Goal: Use online tool/utility: Utilize a website feature to perform a specific function

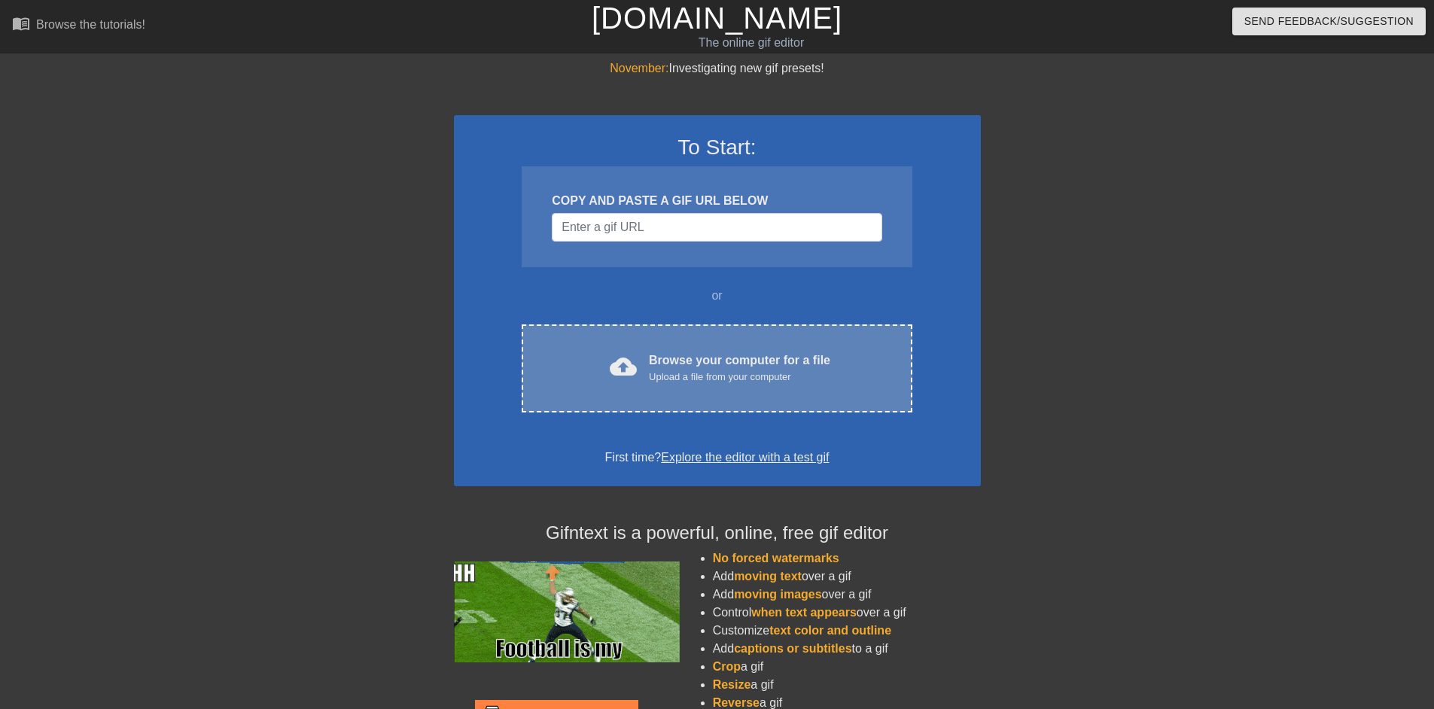
click at [651, 385] on div "cloud_upload Browse your computer for a file Upload a file from your computer" at bounding box center [716, 369] width 327 height 34
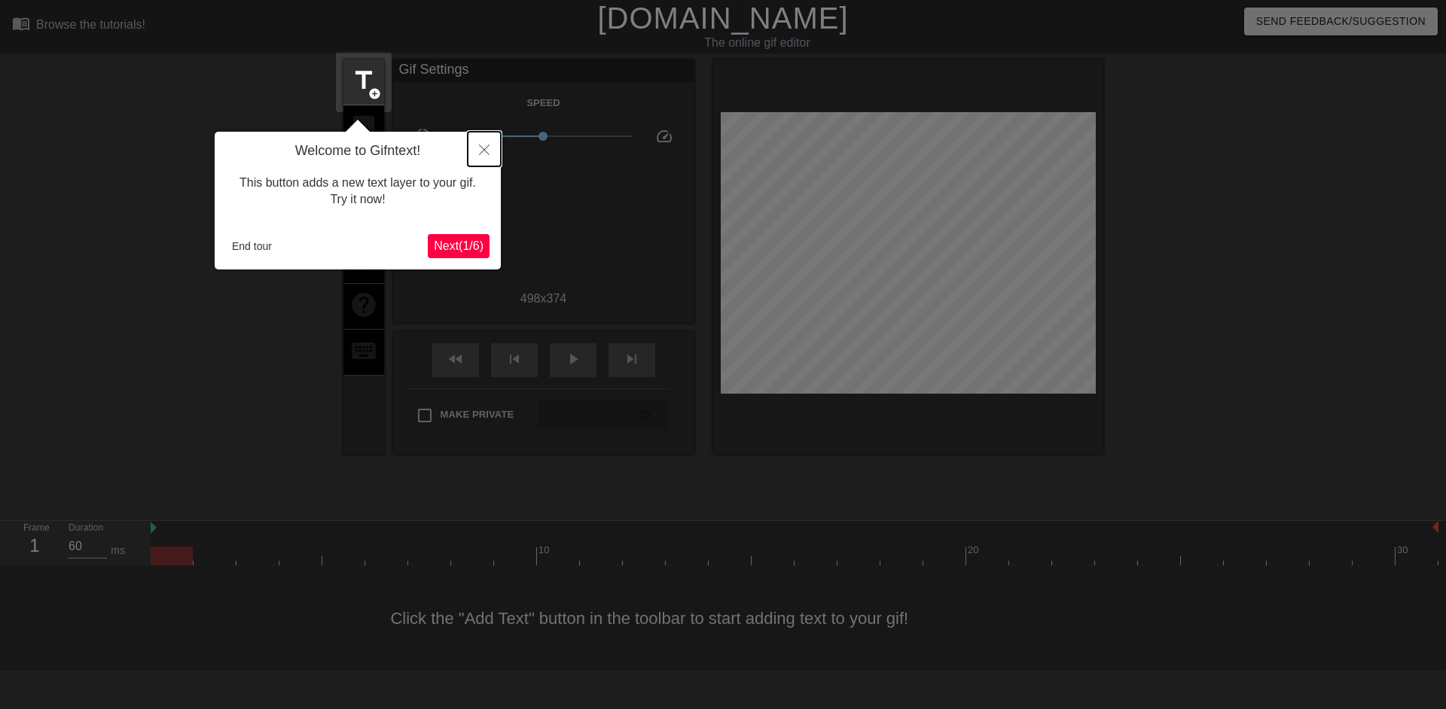
click at [477, 152] on button "Close" at bounding box center [484, 149] width 33 height 35
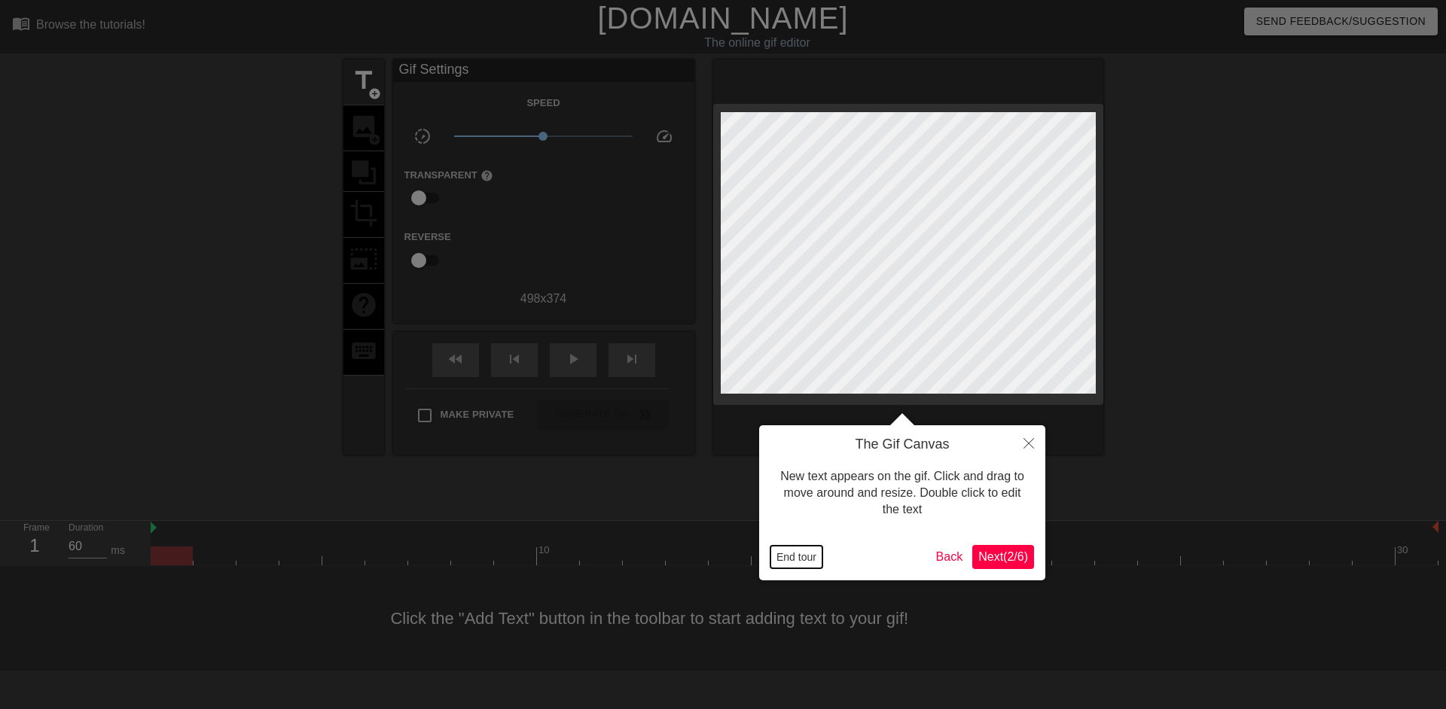
click at [806, 554] on button "End tour" at bounding box center [796, 557] width 52 height 23
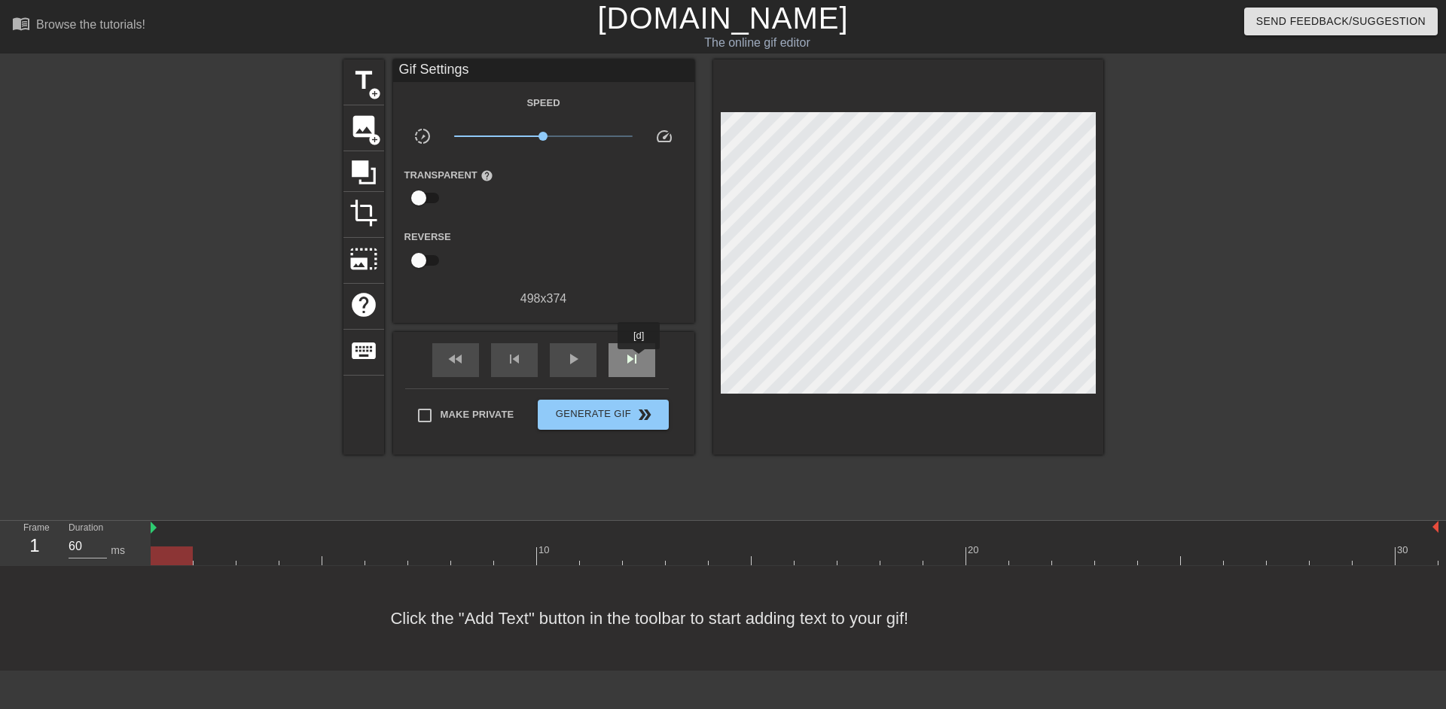
click at [639, 360] on span "skip_next" at bounding box center [632, 359] width 18 height 18
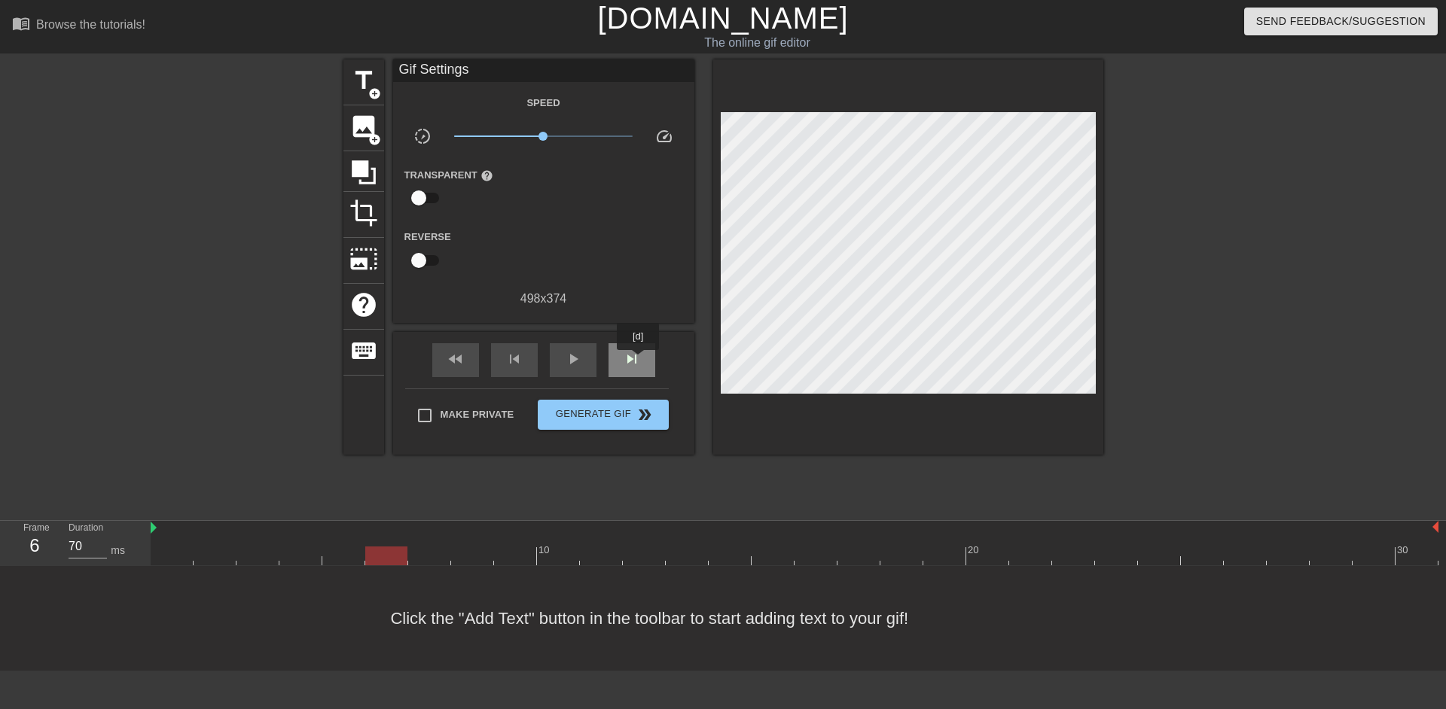
click at [639, 361] on span "skip_next" at bounding box center [632, 359] width 18 height 18
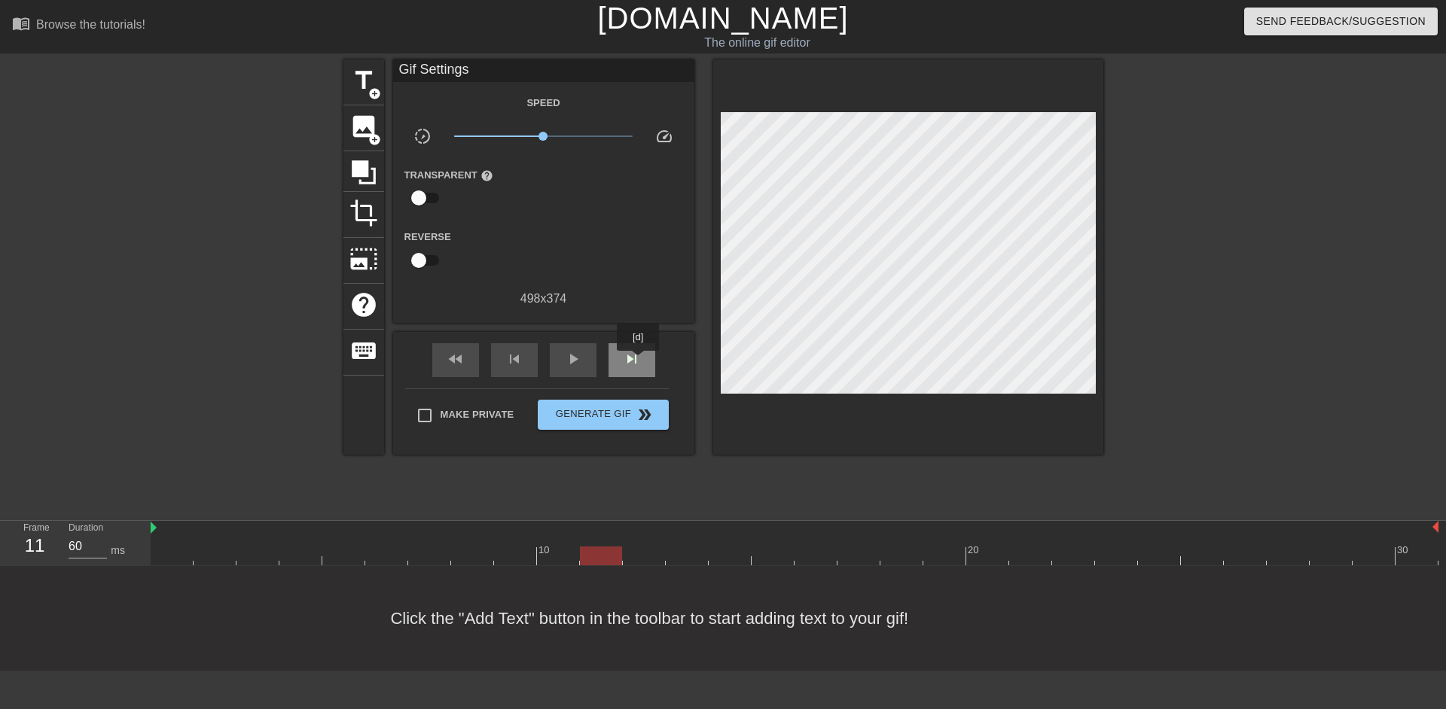
click at [639, 361] on span "skip_next" at bounding box center [632, 359] width 18 height 18
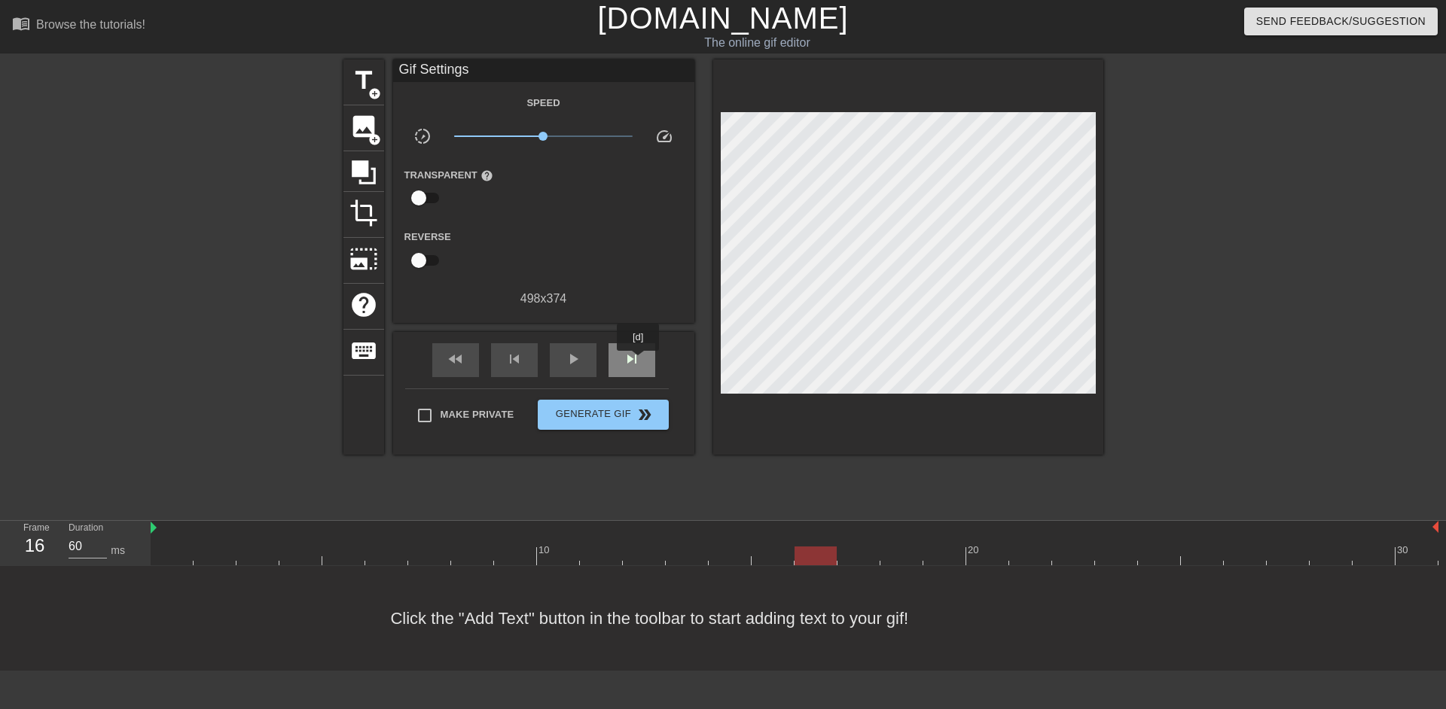
click at [639, 361] on span "skip_next" at bounding box center [632, 359] width 18 height 18
type input "60"
click at [639, 361] on span "skip_next" at bounding box center [632, 359] width 18 height 18
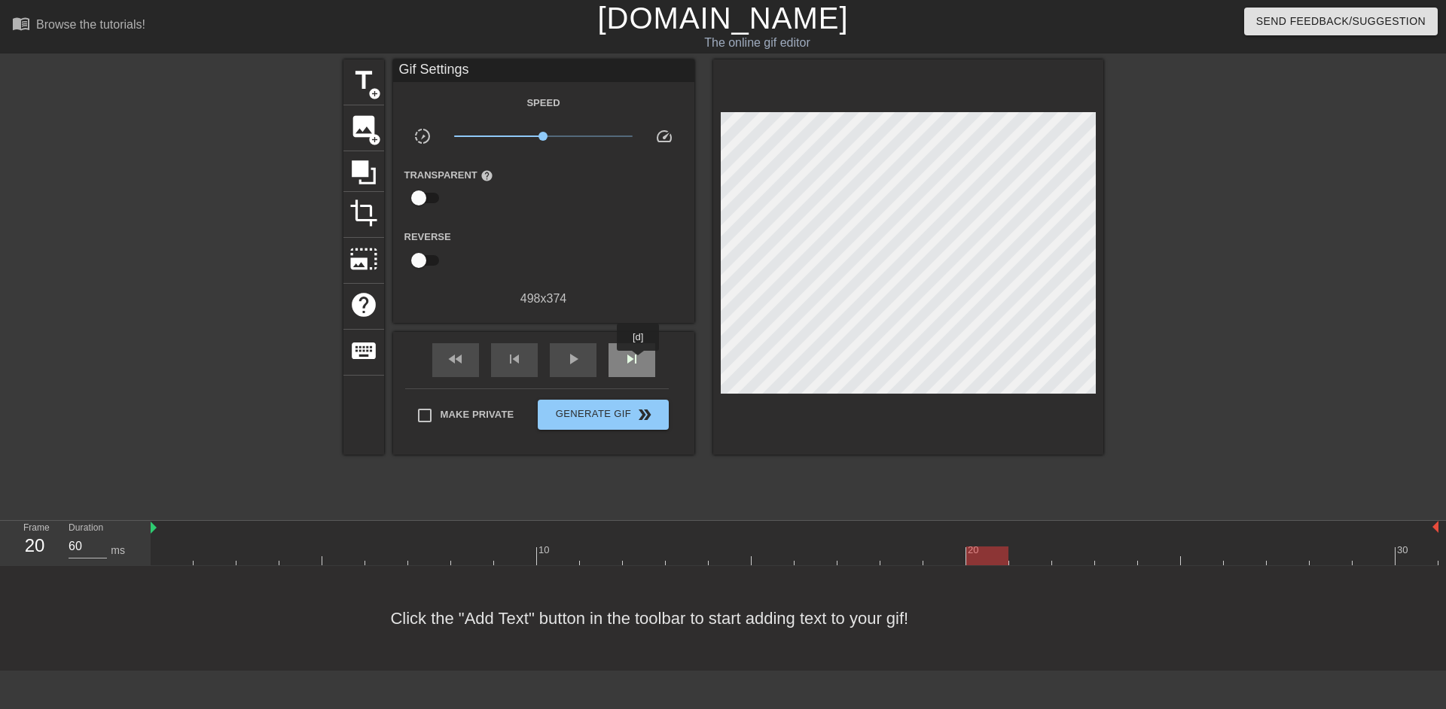
click at [639, 361] on span "skip_next" at bounding box center [632, 359] width 18 height 18
click at [510, 367] on div "skip_previous" at bounding box center [514, 360] width 47 height 34
click at [618, 355] on div "skip_next" at bounding box center [631, 360] width 47 height 34
click at [363, 135] on span "image" at bounding box center [363, 126] width 29 height 29
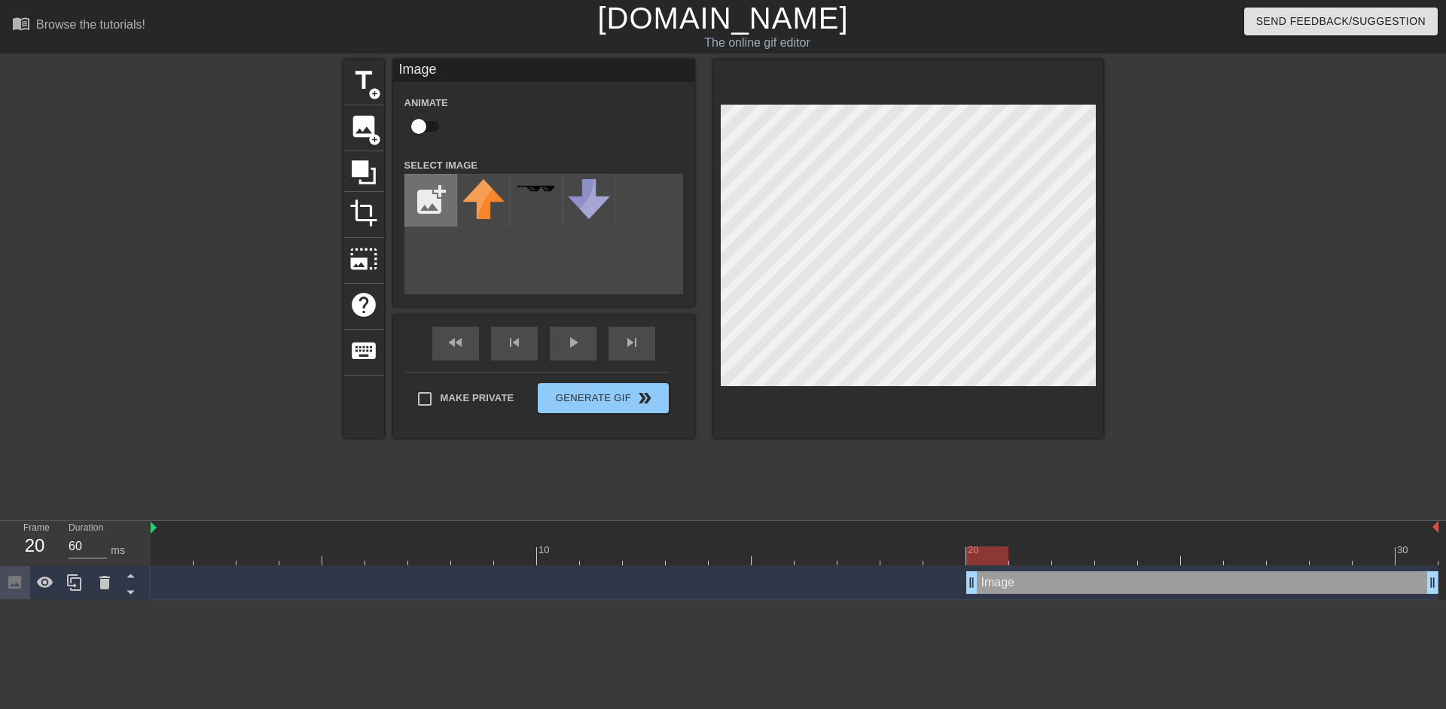
click at [419, 199] on input "file" at bounding box center [430, 200] width 51 height 51
type input "C:\fakepath\y959rRT.png"
click at [474, 202] on img at bounding box center [483, 207] width 42 height 57
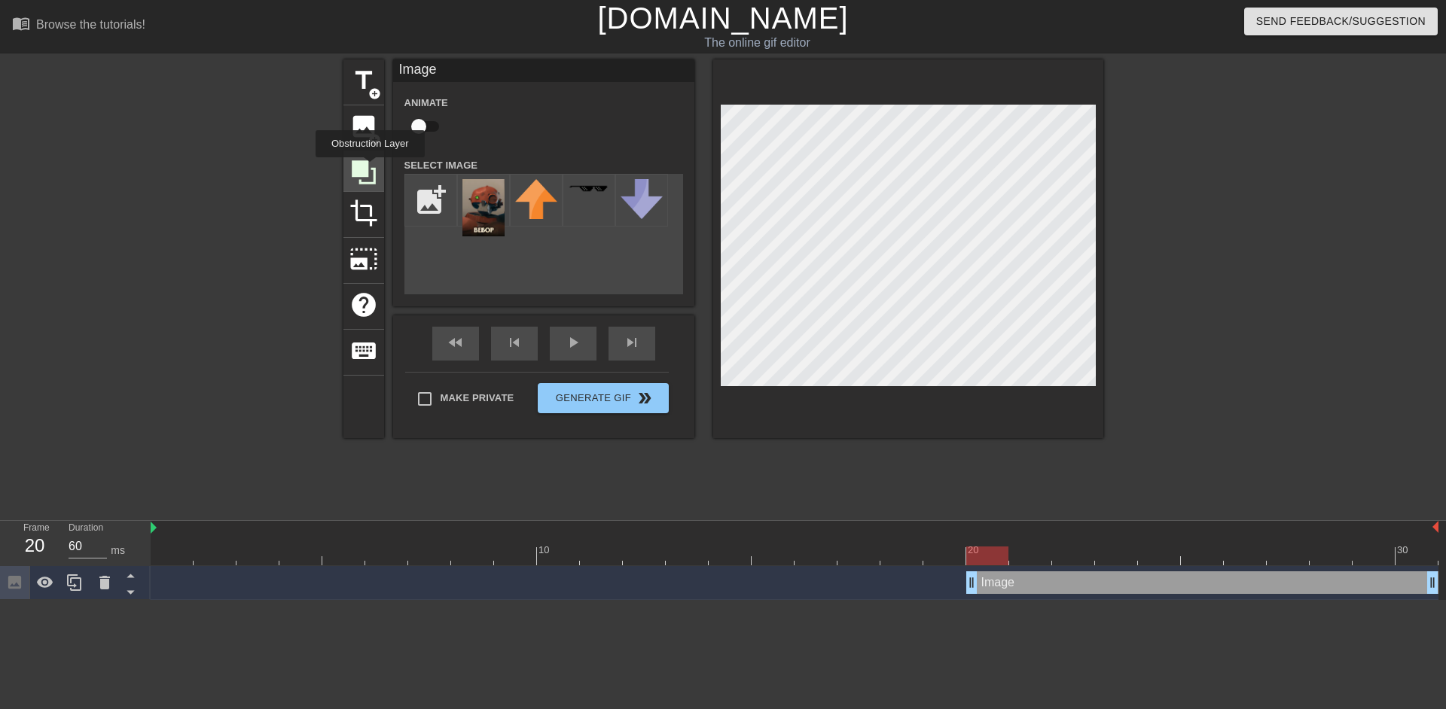
click at [370, 168] on icon at bounding box center [363, 172] width 29 height 29
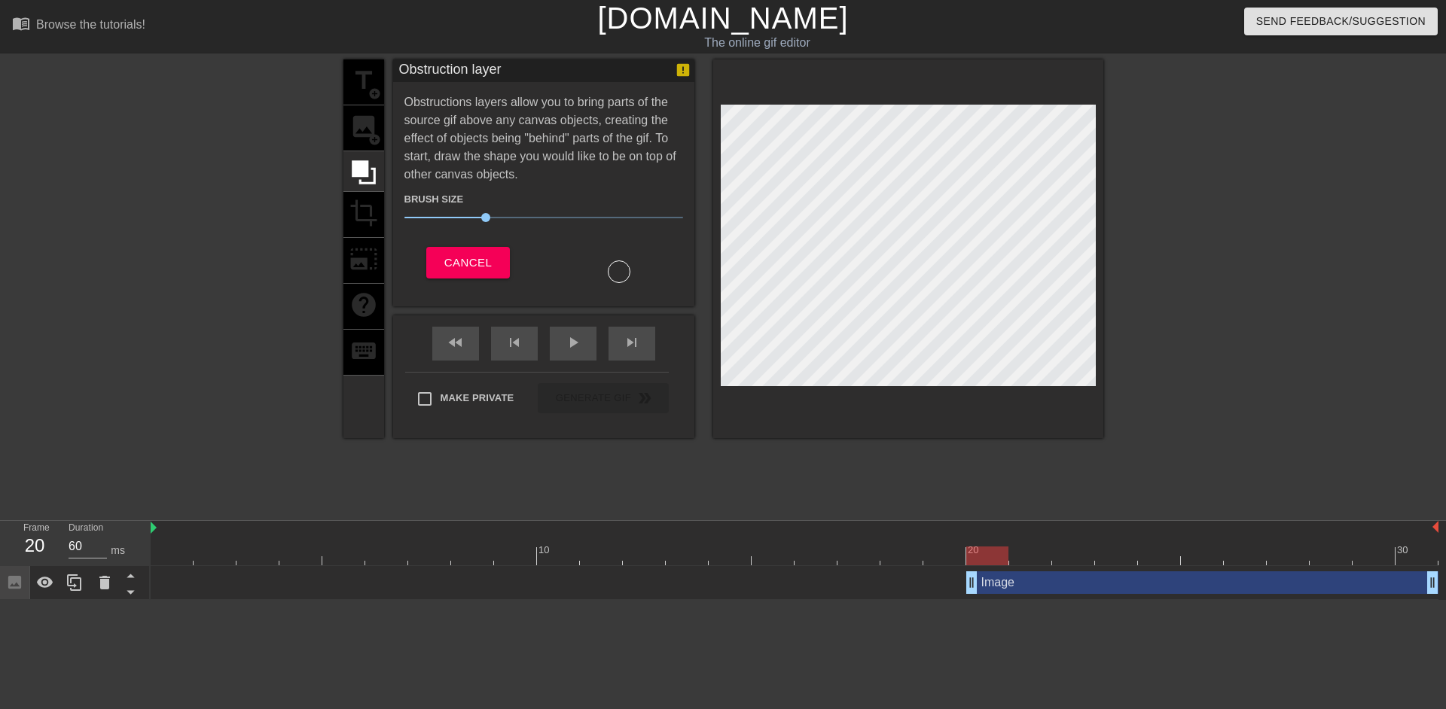
click at [1097, 246] on div at bounding box center [908, 248] width 390 height 379
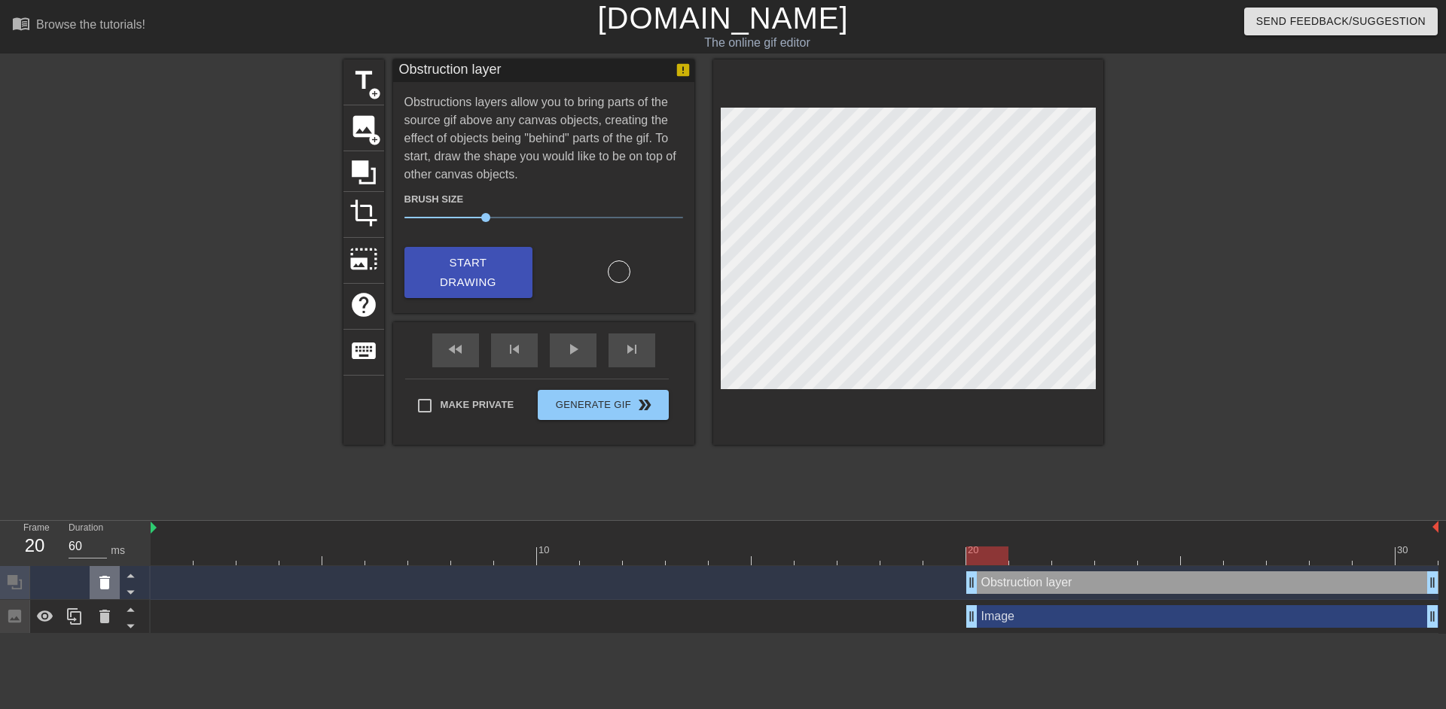
click at [100, 580] on icon at bounding box center [105, 583] width 18 height 18
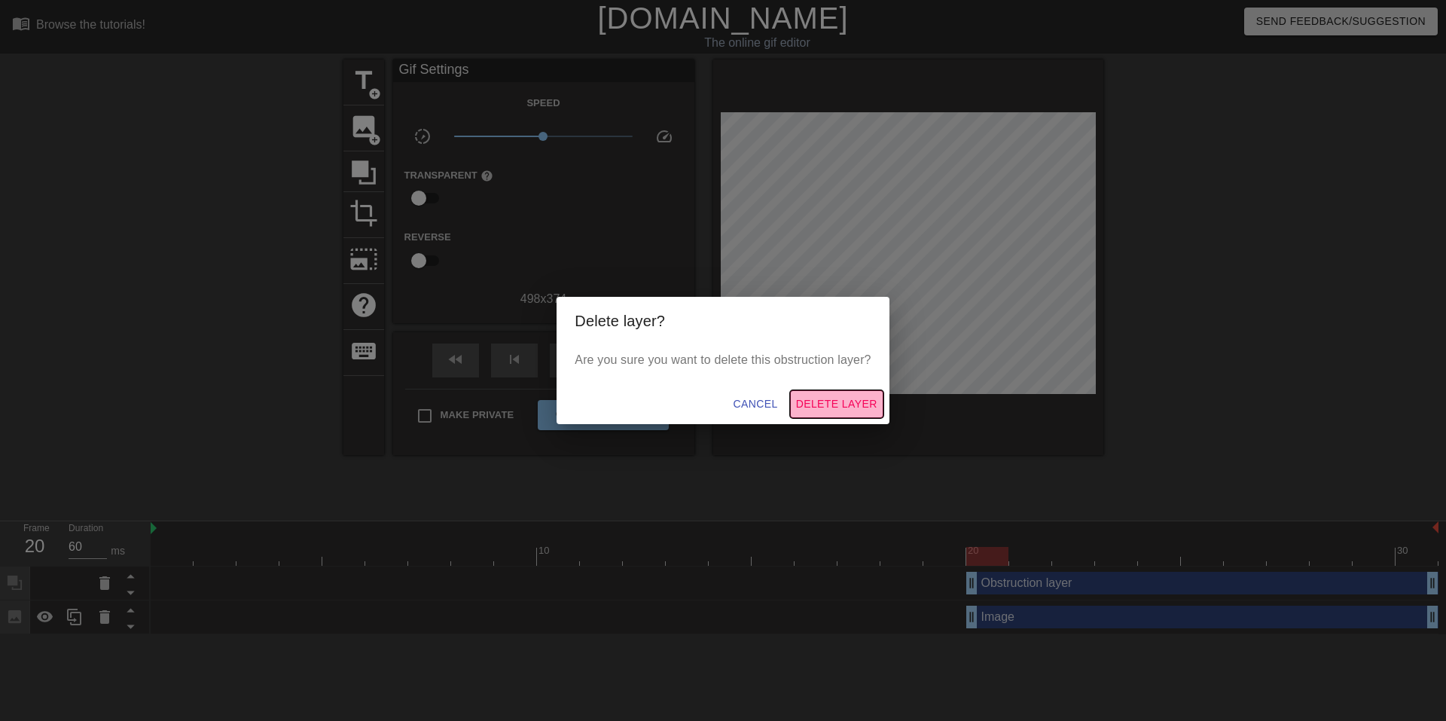
click at [838, 404] on span "Delete Layer" at bounding box center [836, 404] width 81 height 19
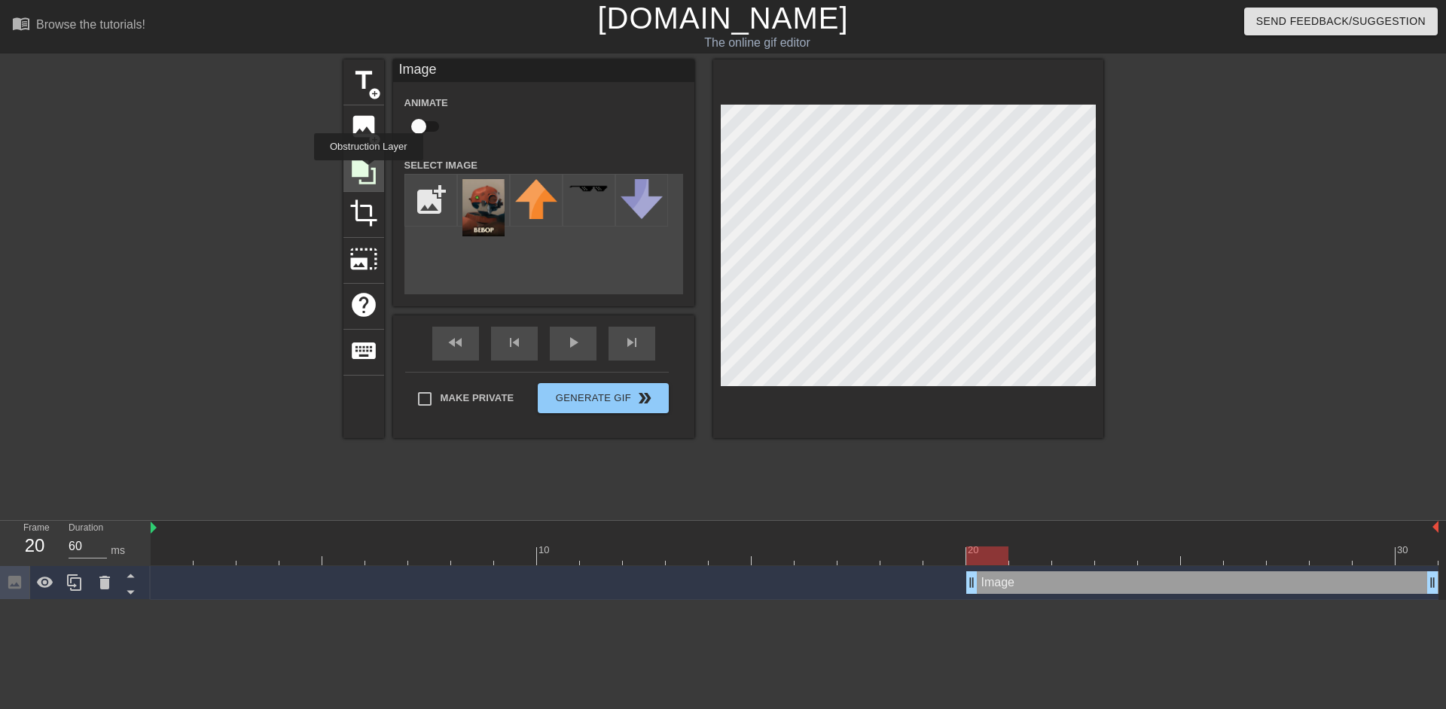
click at [368, 171] on icon at bounding box center [363, 172] width 29 height 29
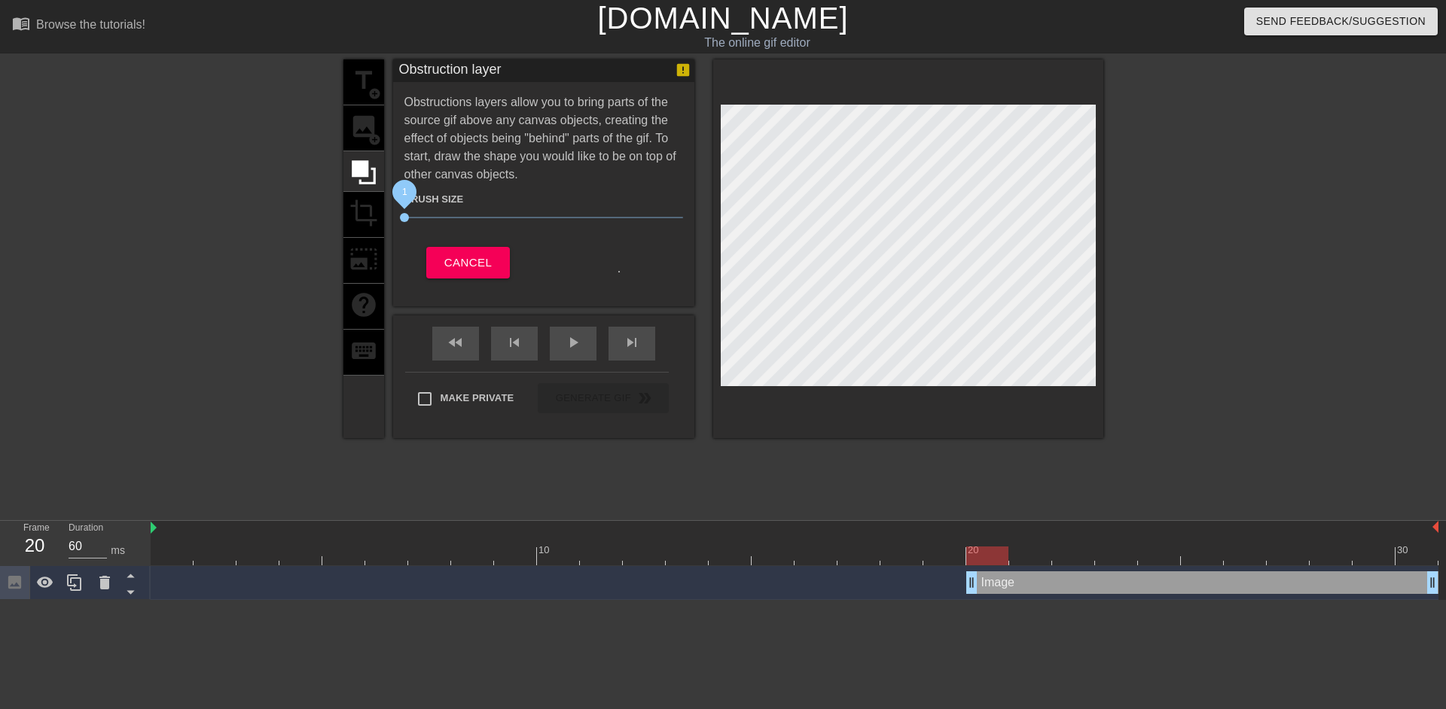
drag, startPoint x: 483, startPoint y: 218, endPoint x: 399, endPoint y: 222, distance: 84.4
click at [399, 222] on div "Brush Size 1" at bounding box center [543, 211] width 301 height 42
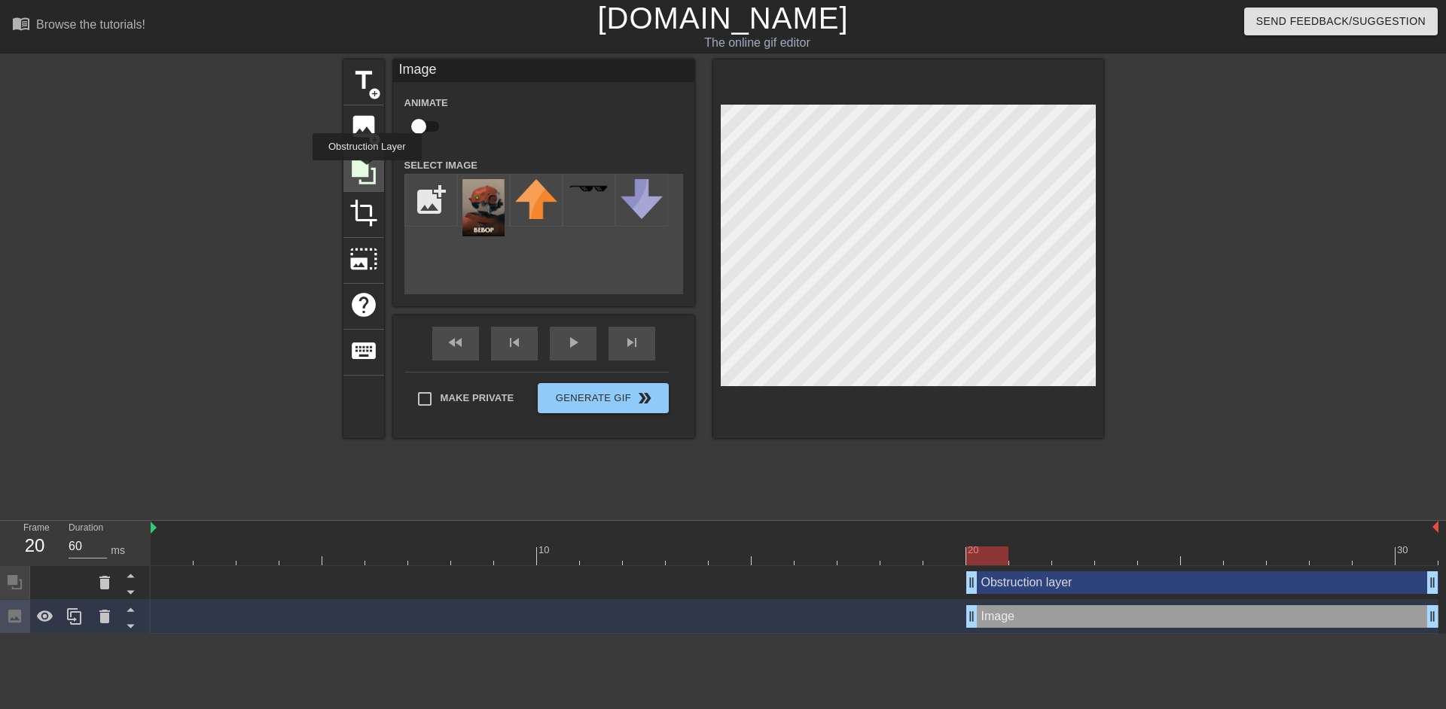
click at [367, 171] on icon at bounding box center [364, 172] width 24 height 24
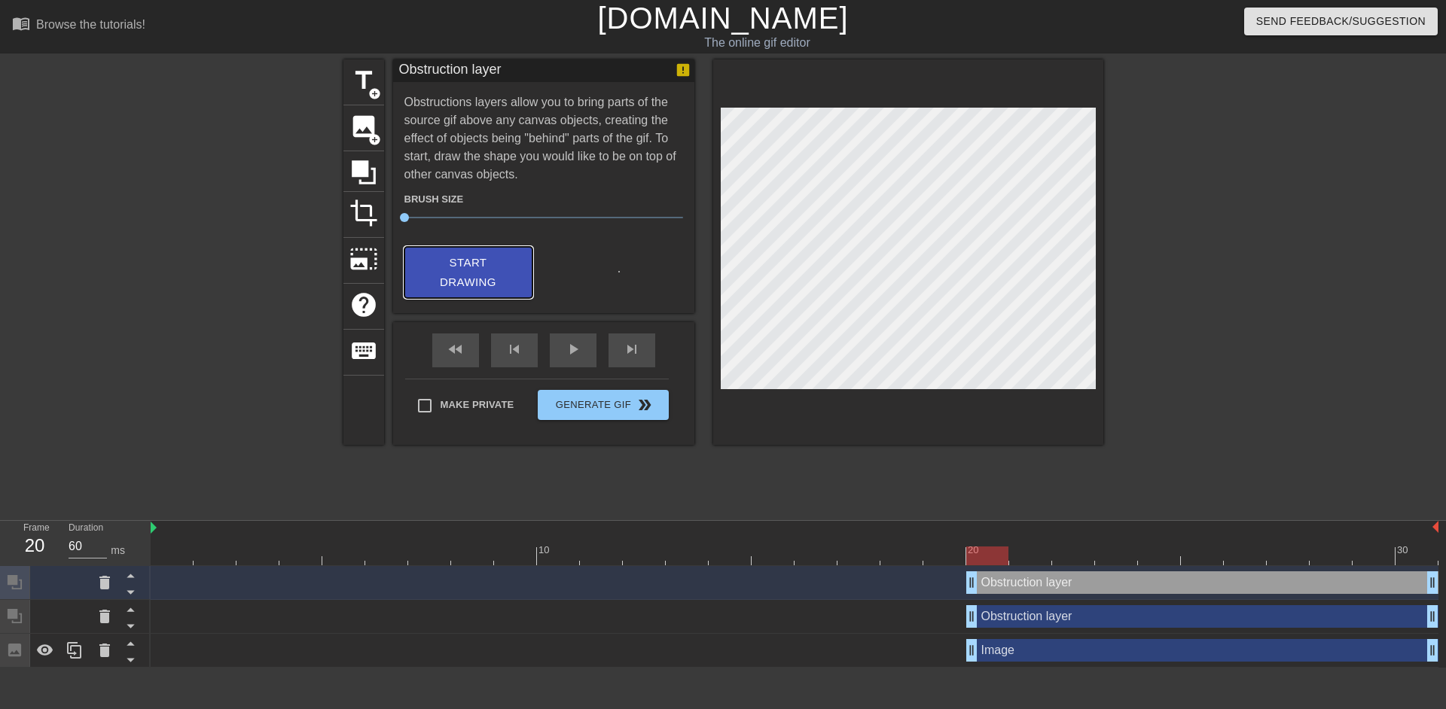
click at [489, 276] on span "Start Drawing" at bounding box center [468, 273] width 92 height 40
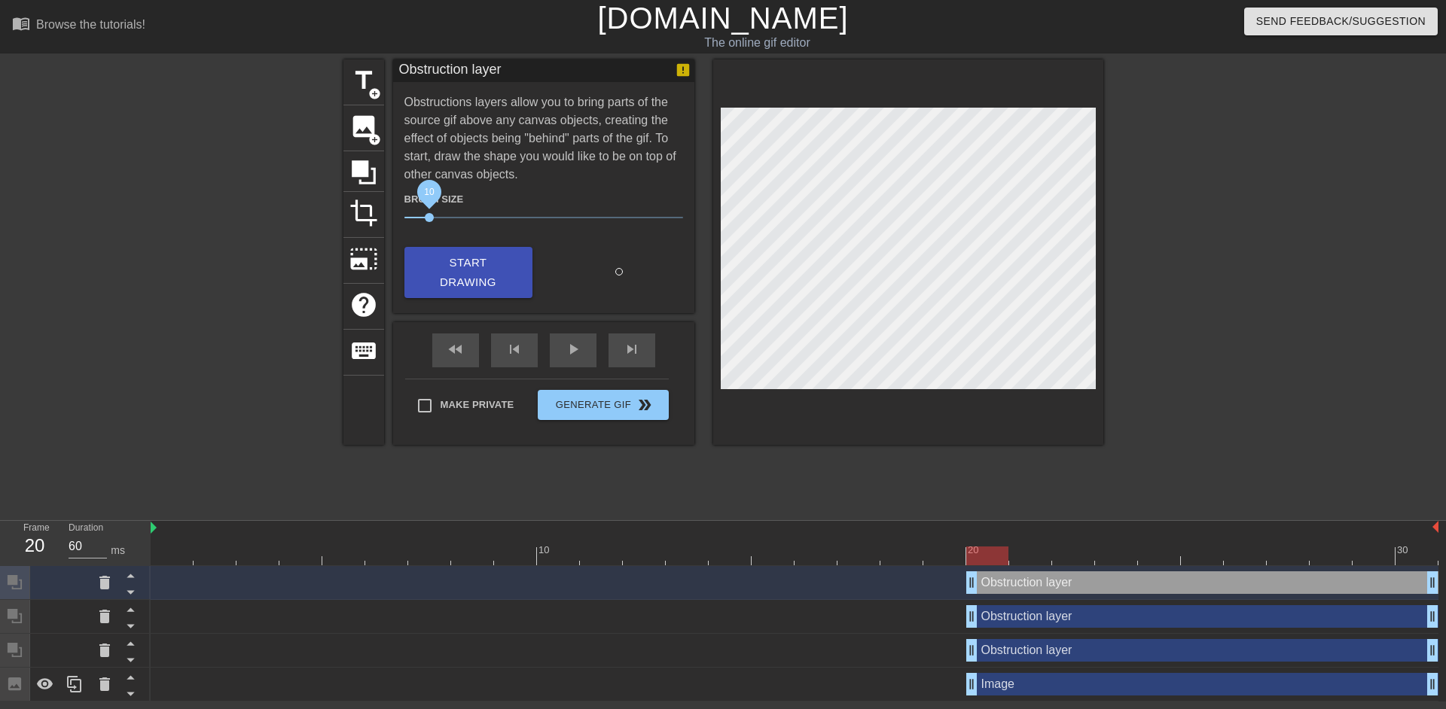
drag, startPoint x: 408, startPoint y: 216, endPoint x: 436, endPoint y: 217, distance: 27.9
click at [434, 217] on span "10" at bounding box center [429, 217] width 9 height 9
click at [503, 272] on span "Start Drawing" at bounding box center [468, 273] width 92 height 40
